Goal: Information Seeking & Learning: Check status

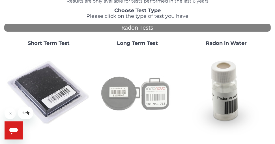
scroll to position [31, 0]
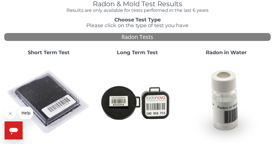
click at [52, 54] on strong "Short Term Test" at bounding box center [49, 53] width 42 height 6
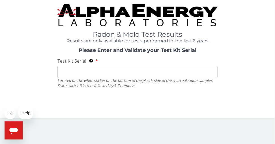
scroll to position [0, 0]
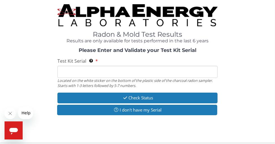
click at [66, 72] on input "Test Kit Serial Located on the white sticker on the bottom of the plastic side …" at bounding box center [137, 72] width 160 height 12
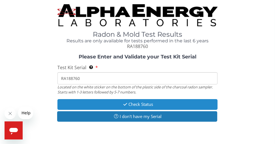
type input "RA188760"
click at [148, 104] on button "Check Status" at bounding box center [137, 104] width 160 height 10
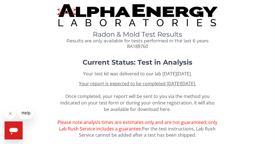
click at [17, 132] on icon "Open messaging window" at bounding box center [13, 130] width 10 height 10
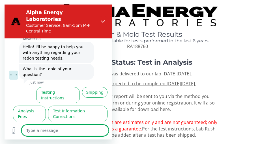
scroll to position [16, 0]
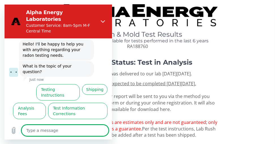
click at [122, 1] on div "Radon & Mold Test Results Results are only available for tests performed in the…" at bounding box center [137, 86] width 275 height 172
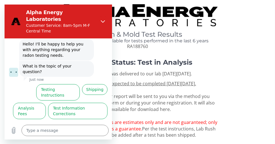
click at [232, 46] on div "Radon & Mold Test Results Results are only available for tests performed in the…" at bounding box center [137, 27] width 267 height 46
click at [234, 46] on div "Radon & Mold Test Results Results are only available for tests performed in the…" at bounding box center [137, 27] width 267 height 46
click at [102, 20] on icon "Close" at bounding box center [103, 21] width 4 height 3
type textarea "x"
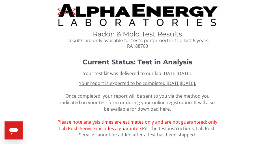
scroll to position [0, 0]
